Goal: Information Seeking & Learning: Learn about a topic

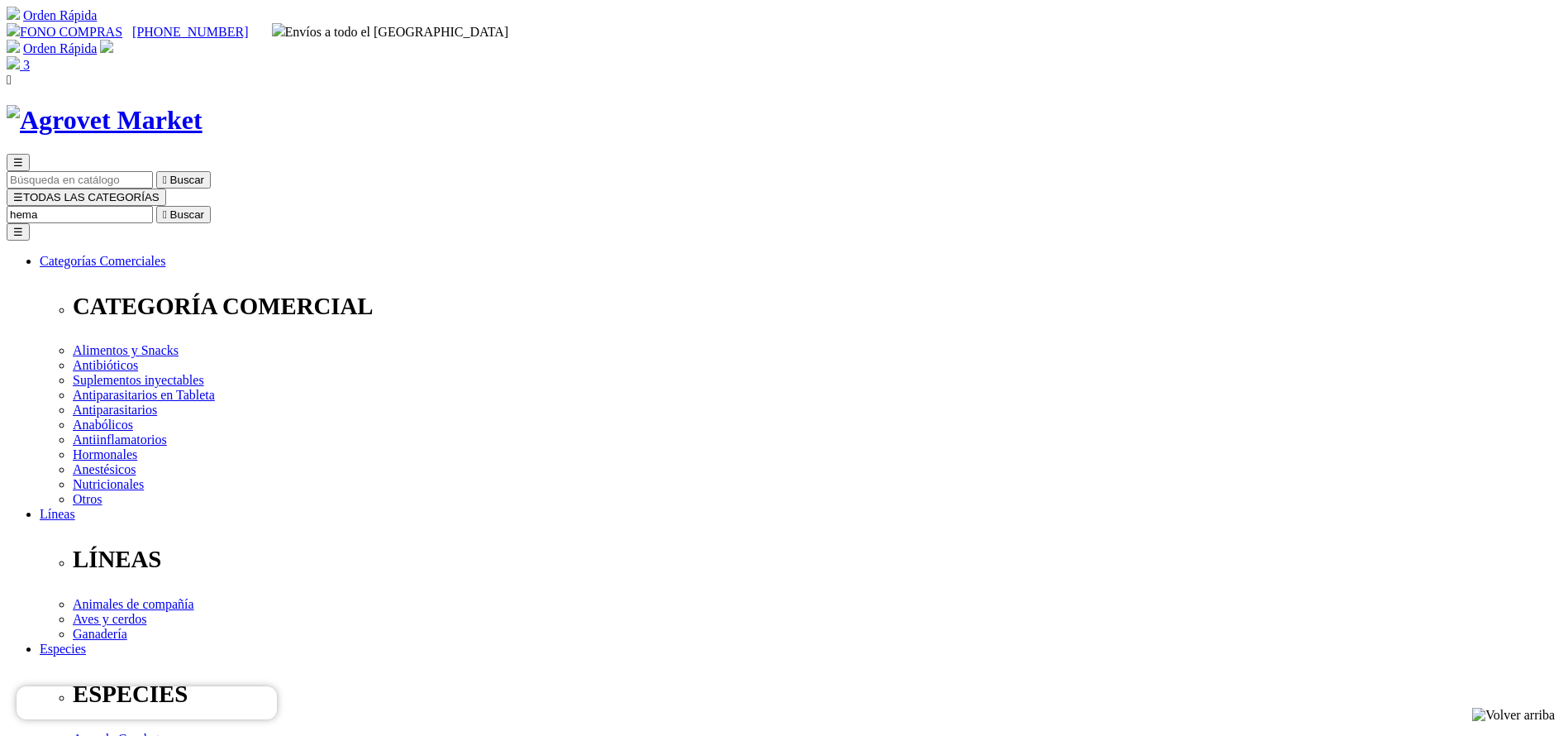
type input "hema"
click at [157, 206] on button " Buscar" at bounding box center [183, 214] width 55 height 17
click at [153, 206] on input "Buscar" at bounding box center [79, 214] width 146 height 17
type input "bovim"
click at [157, 206] on button " Buscar" at bounding box center [183, 214] width 55 height 17
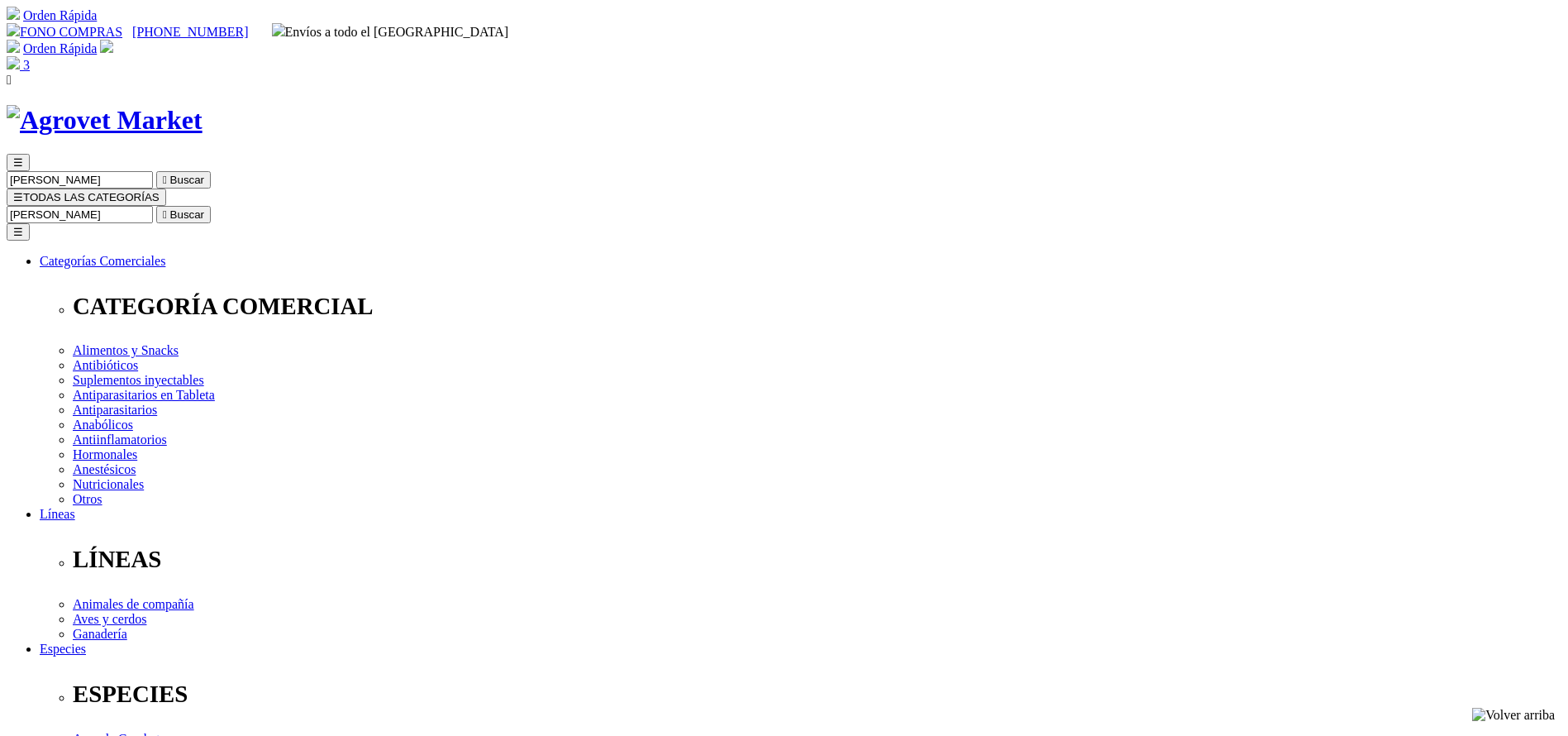
copy div "Bovimec®"
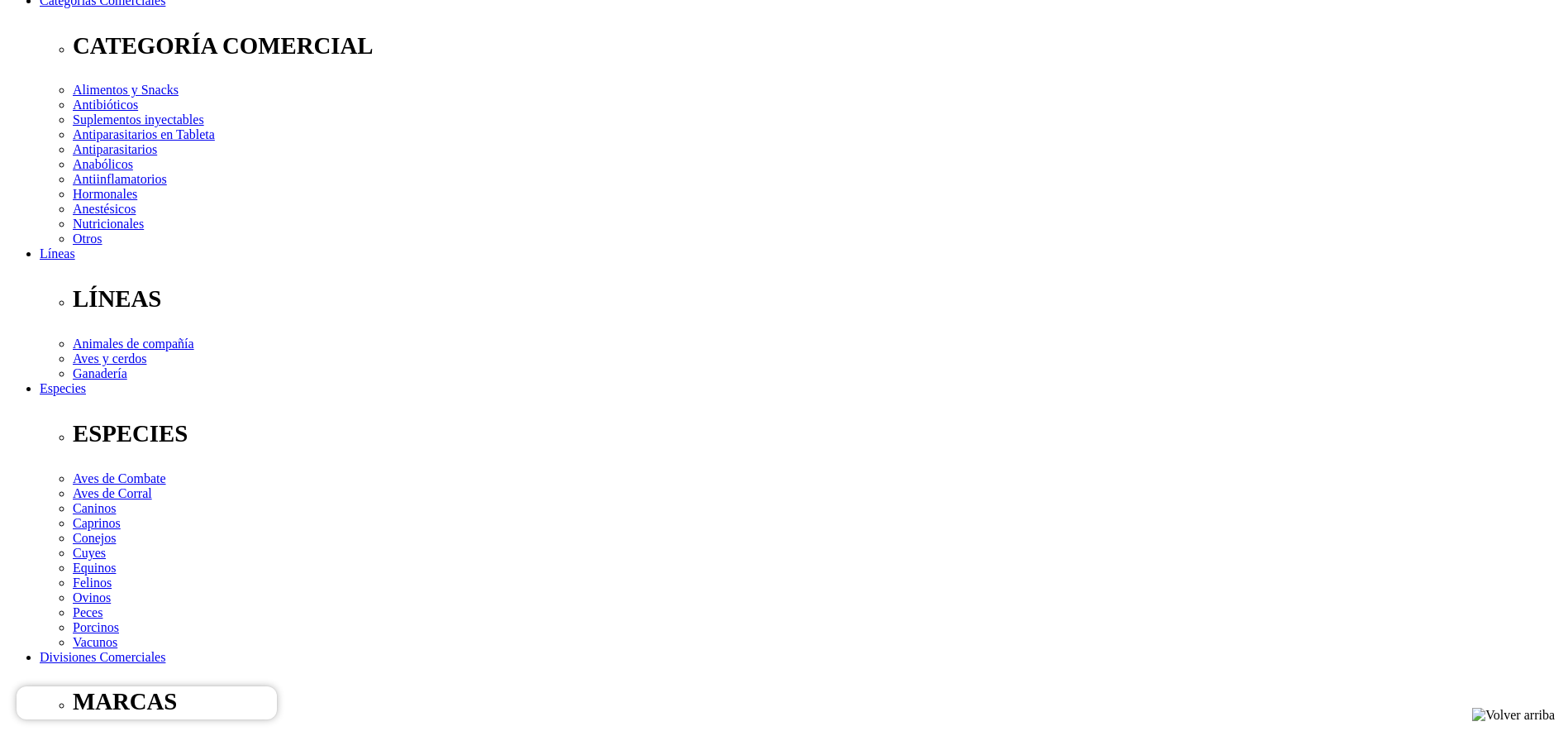
scroll to position [372, 0]
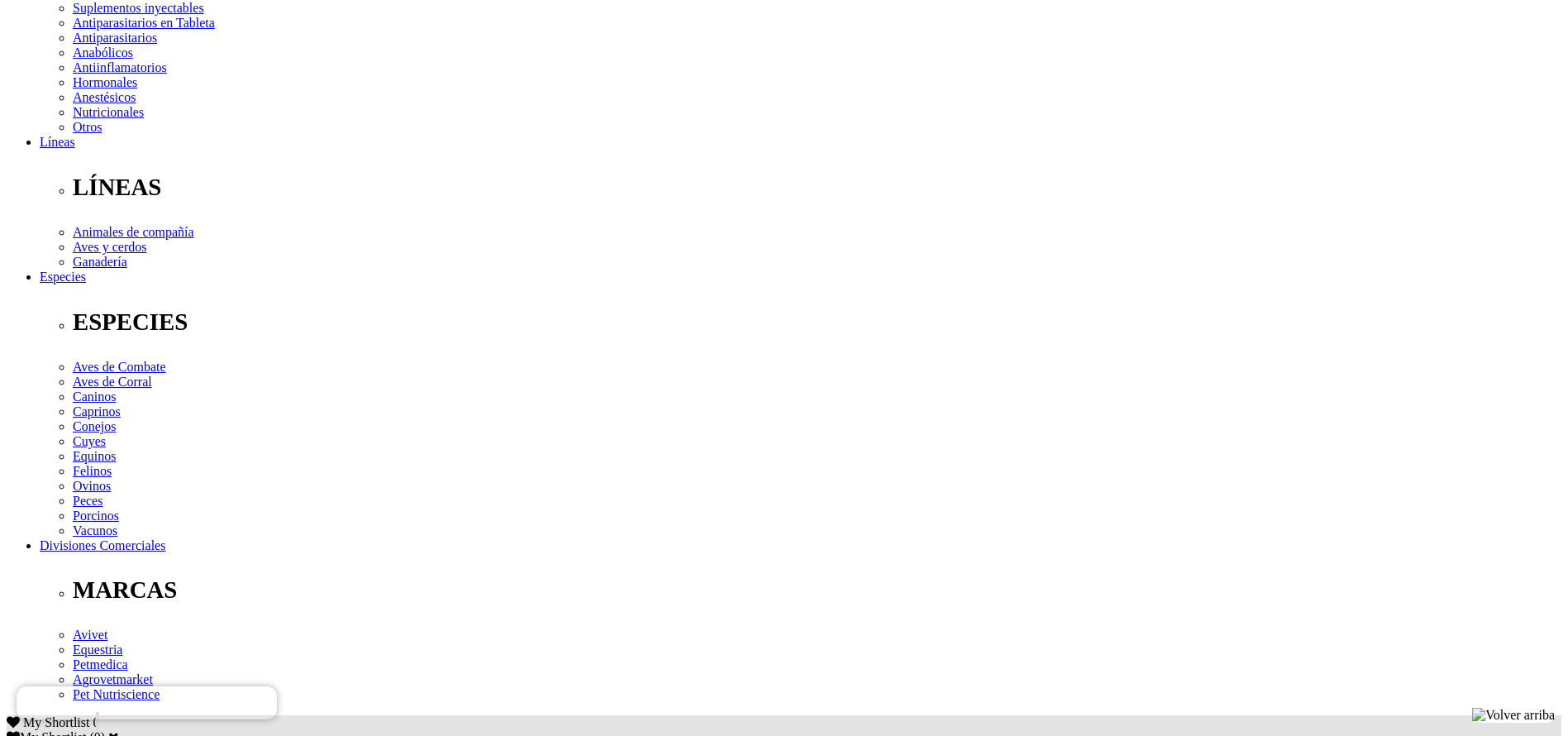
copy div "Tratamiento y control de parásitos internos (nematodos gastrointestinales,pulmo…"
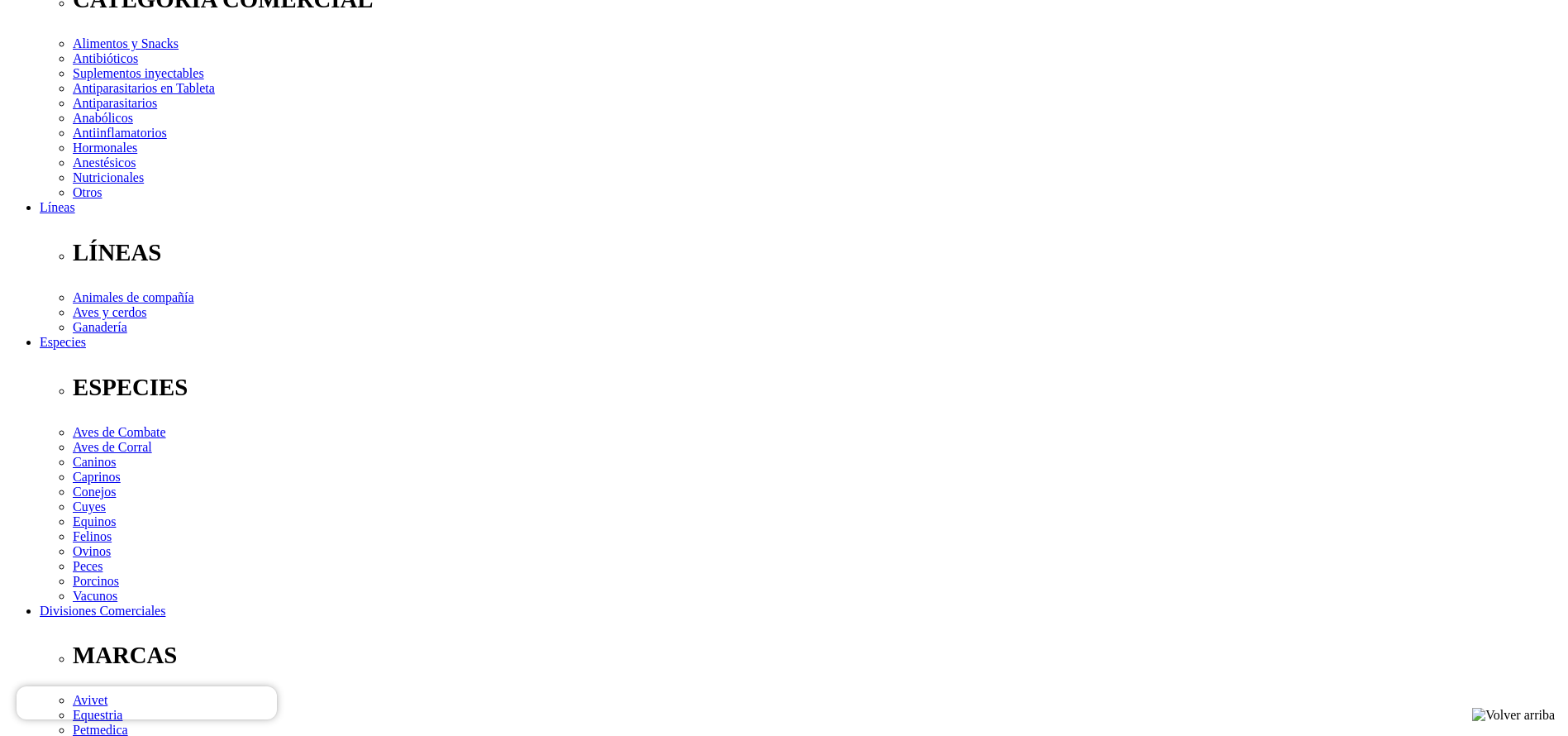
scroll to position [0, 0]
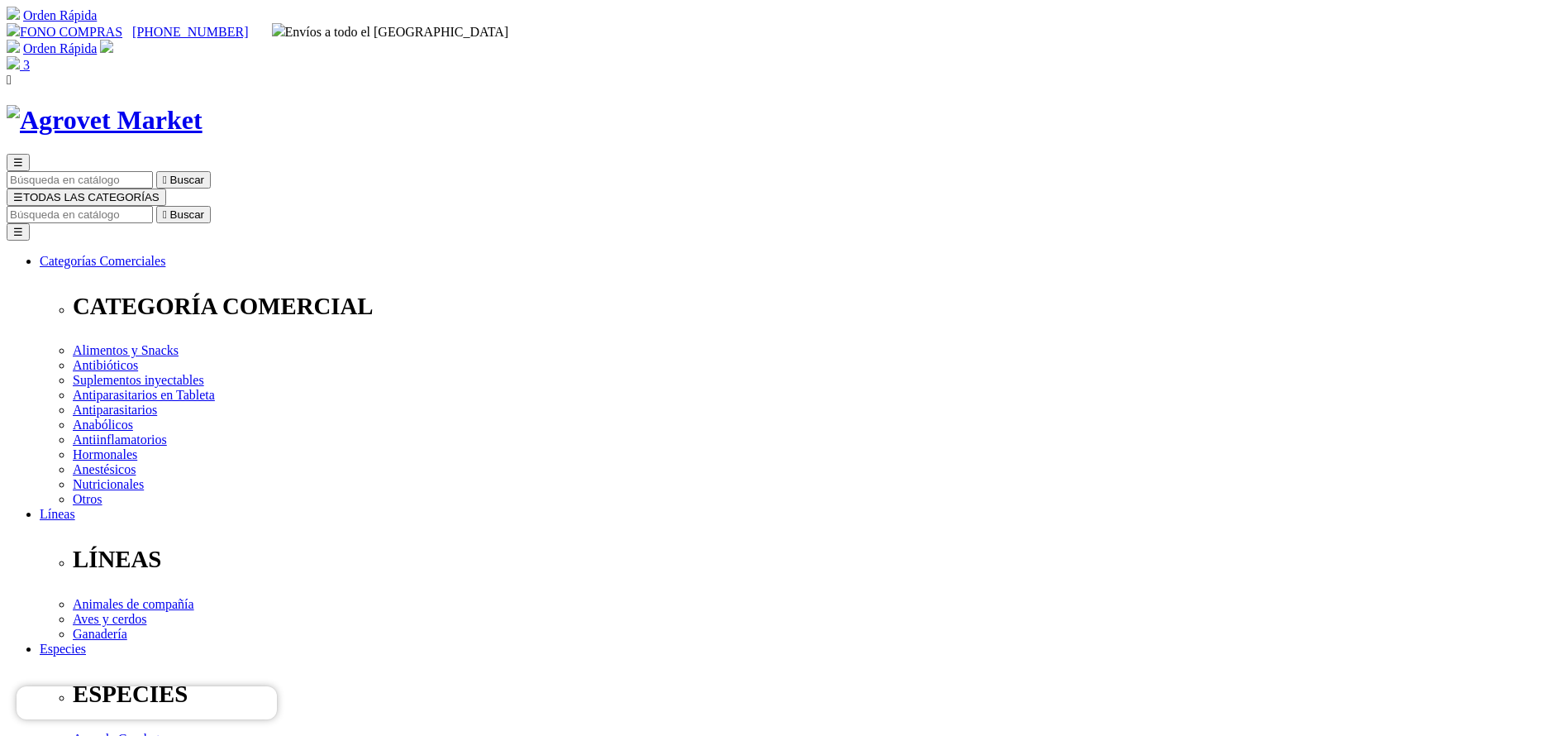
drag, startPoint x: 955, startPoint y: 50, endPoint x: 994, endPoint y: 90, distance: 55.9
click at [958, 105] on div "☰  Buscar ☰ TODAS LAS CATEGORÍAS  Buscar Toggle navigation ☰ Categorías Comer…" at bounding box center [783, 641] width 1555 height 1074
click at [153, 206] on input "Buscar" at bounding box center [79, 214] width 146 height 17
type input "flora"
click at [157, 206] on button " Buscar" at bounding box center [183, 214] width 55 height 17
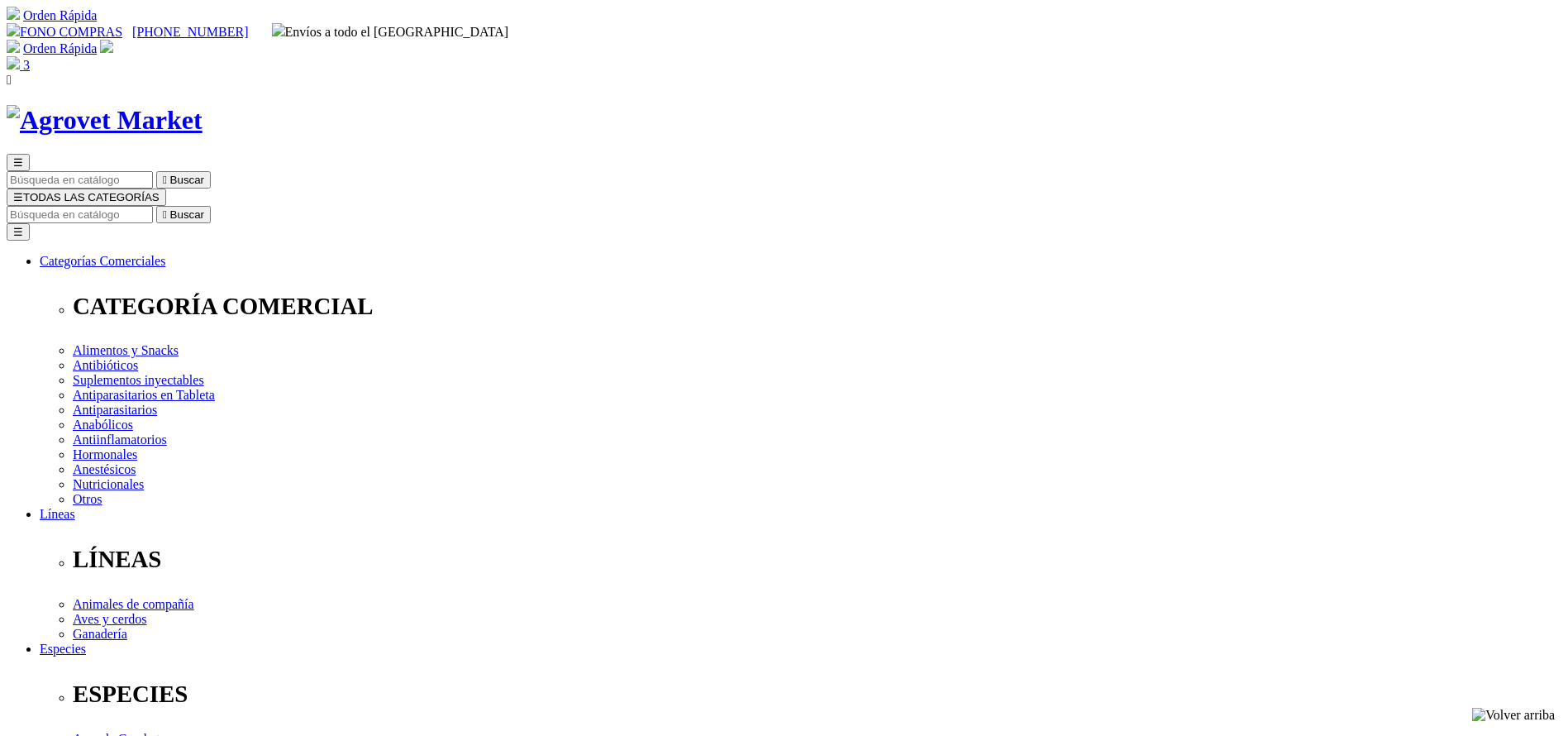
copy span "S/123.00"
